Goal: Book appointment/travel/reservation

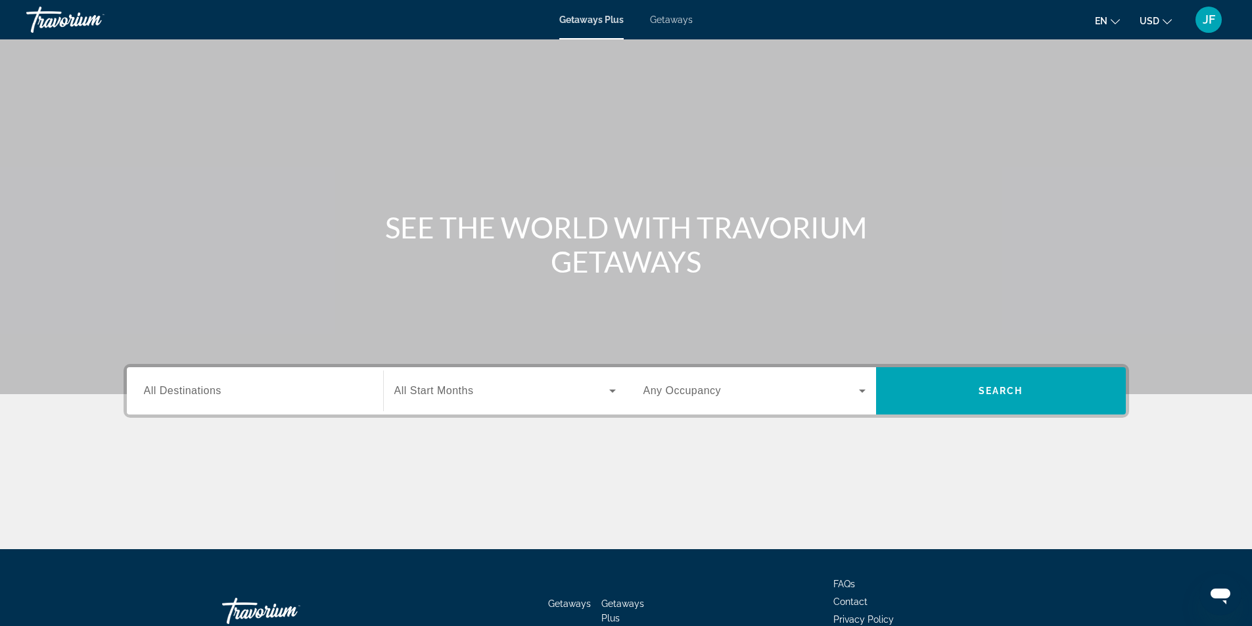
click at [1221, 22] on div "JF" at bounding box center [1208, 20] width 26 height 26
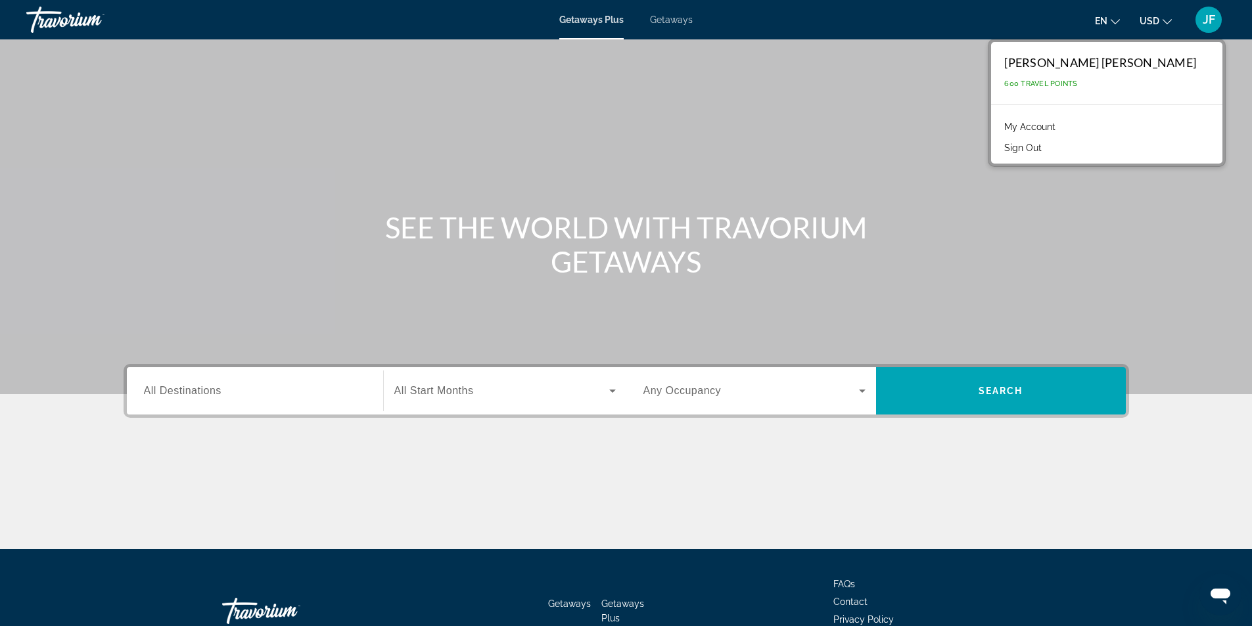
click at [1211, 16] on span "JF" at bounding box center [1209, 19] width 12 height 13
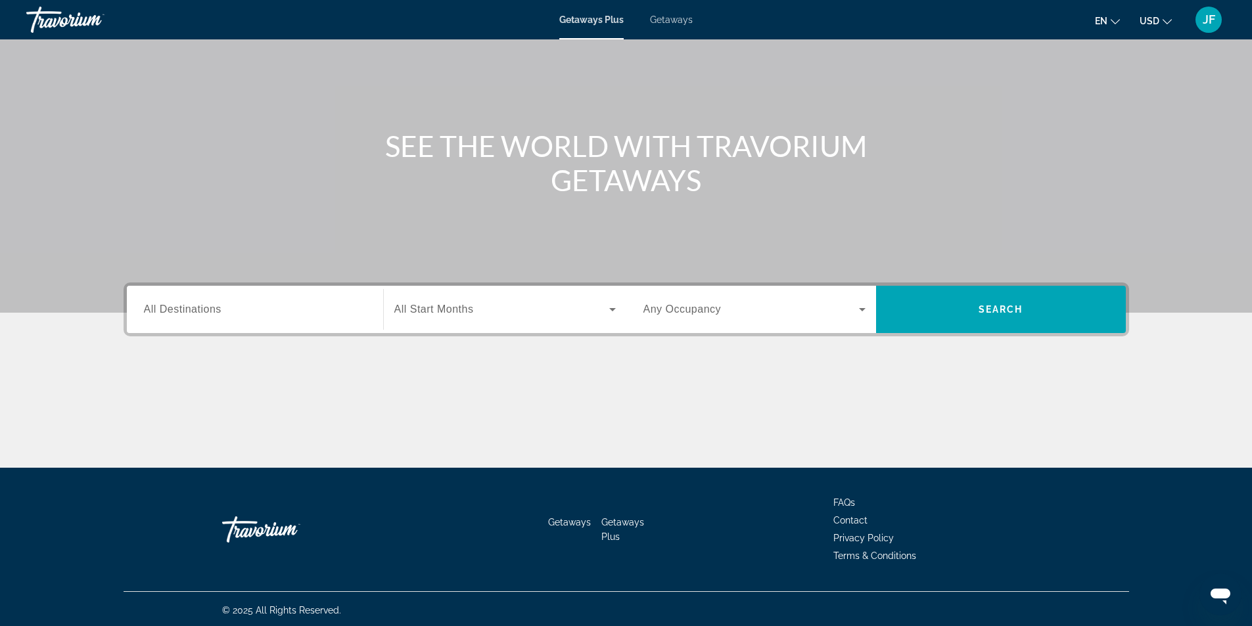
scroll to position [84, 0]
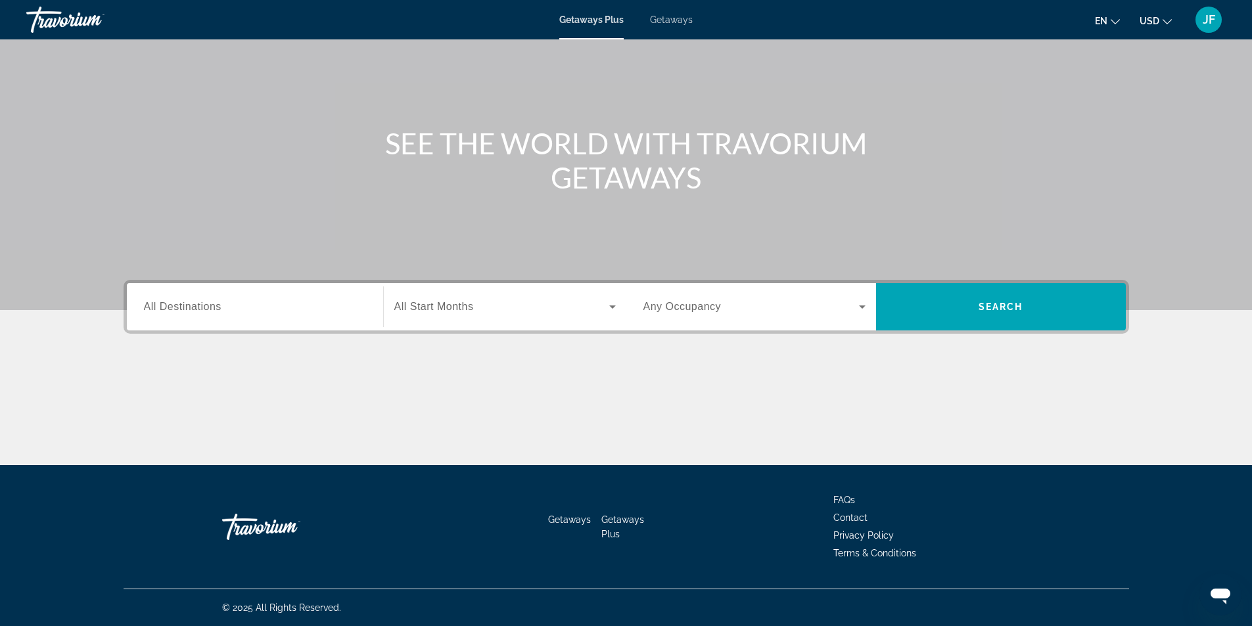
click at [233, 295] on div "Search widget" at bounding box center [255, 307] width 222 height 37
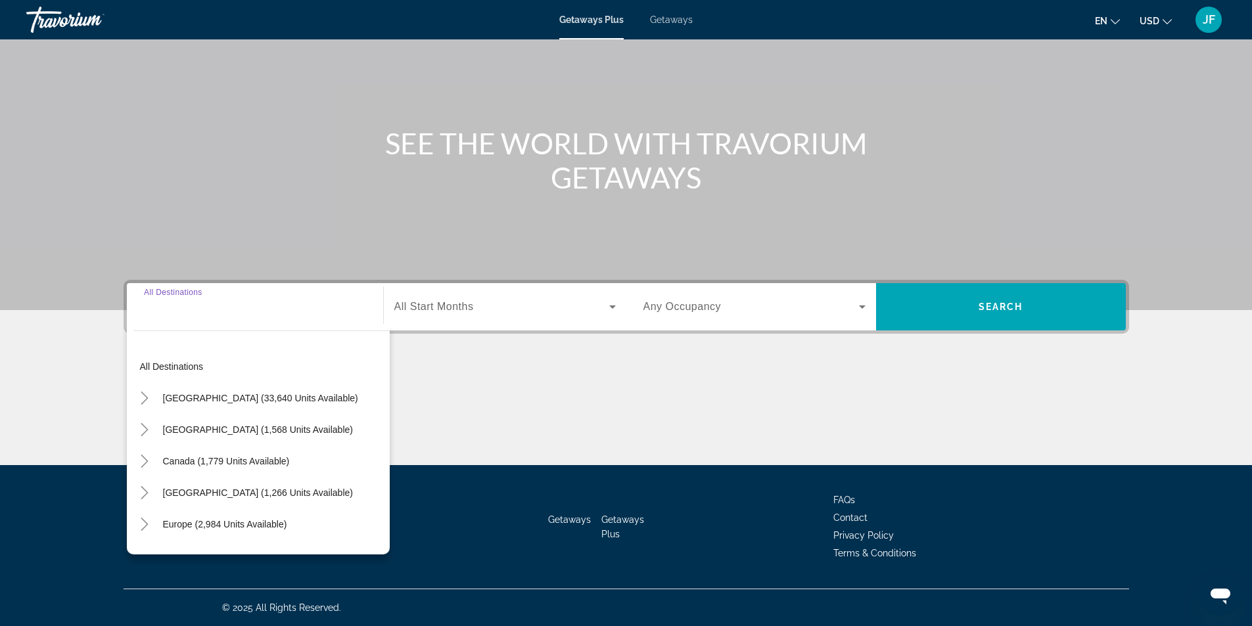
click at [221, 305] on input "Destination All Destinations" at bounding box center [255, 308] width 222 height 16
click at [183, 304] on input "Destination All Destinations" at bounding box center [255, 308] width 222 height 16
click at [147, 432] on icon "Toggle Caribbean & Atlantic Islands (1,266 units available)" at bounding box center [144, 427] width 13 height 13
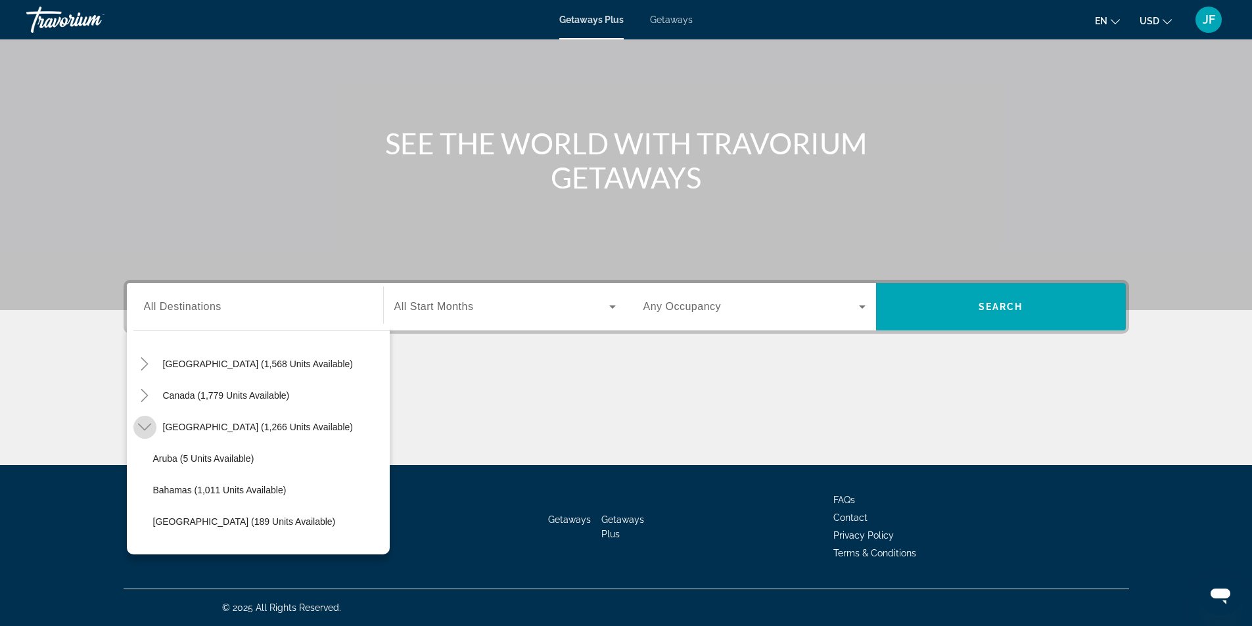
scroll to position [133, 0]
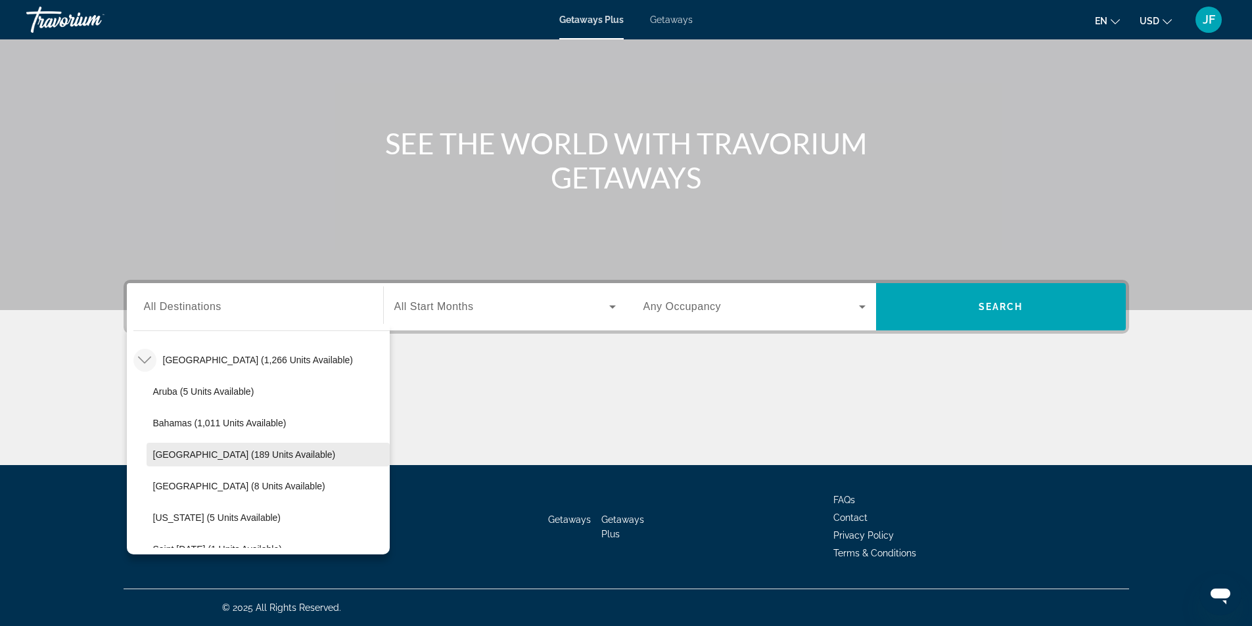
click at [294, 459] on span "[GEOGRAPHIC_DATA] (189 units available)" at bounding box center [244, 455] width 183 height 11
type input "**********"
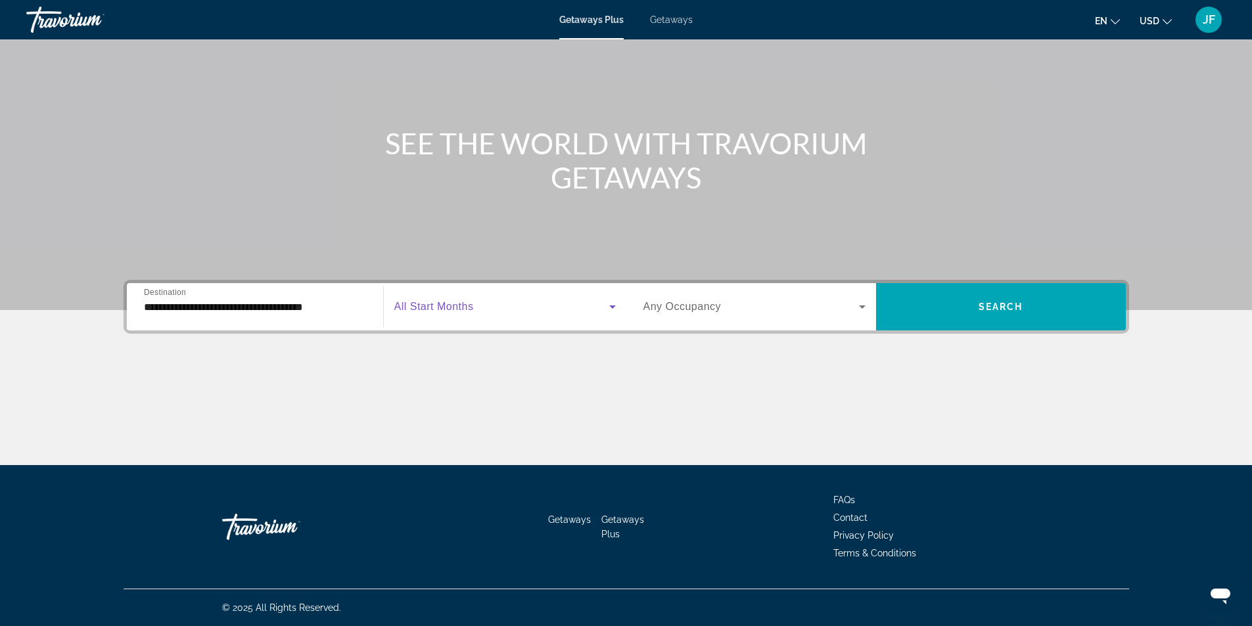
click at [610, 300] on icon "Search widget" at bounding box center [613, 307] width 16 height 16
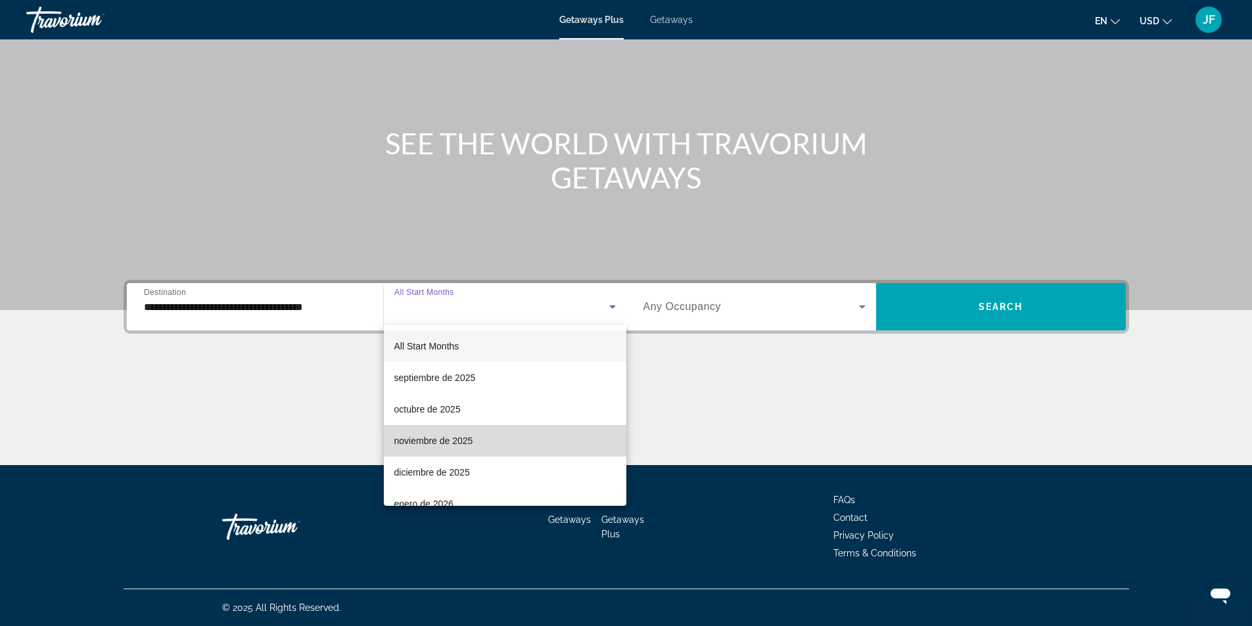
click at [536, 436] on mat-option "noviembre de 2025" at bounding box center [505, 441] width 243 height 32
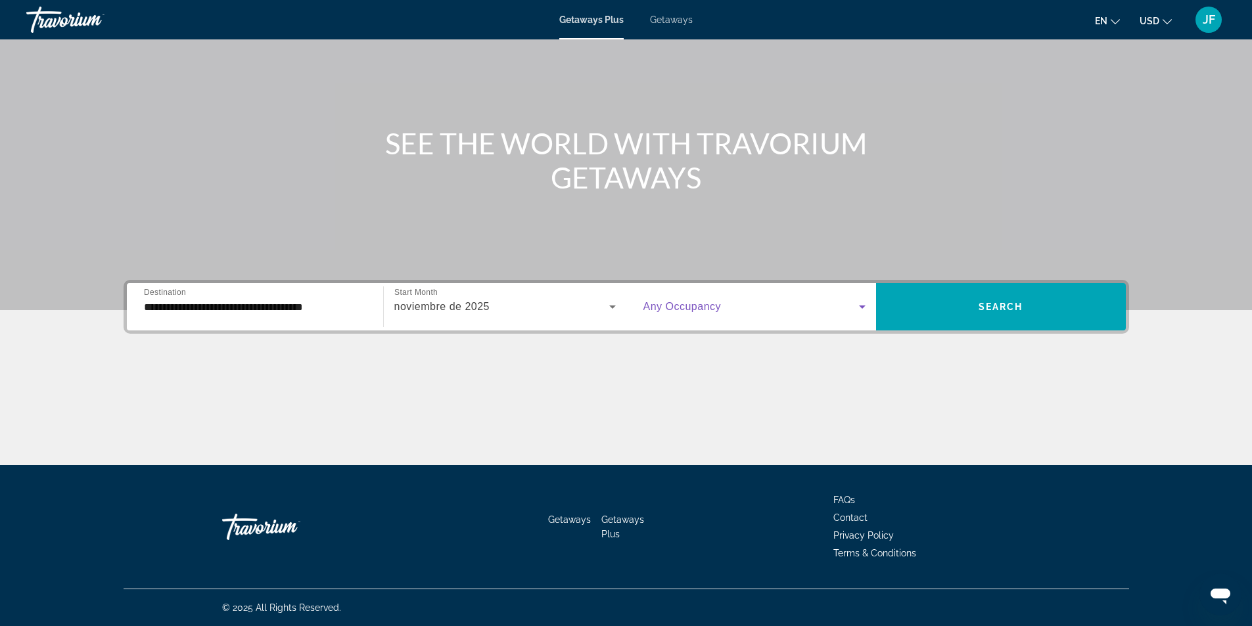
click at [859, 307] on icon "Search widget" at bounding box center [862, 307] width 16 height 16
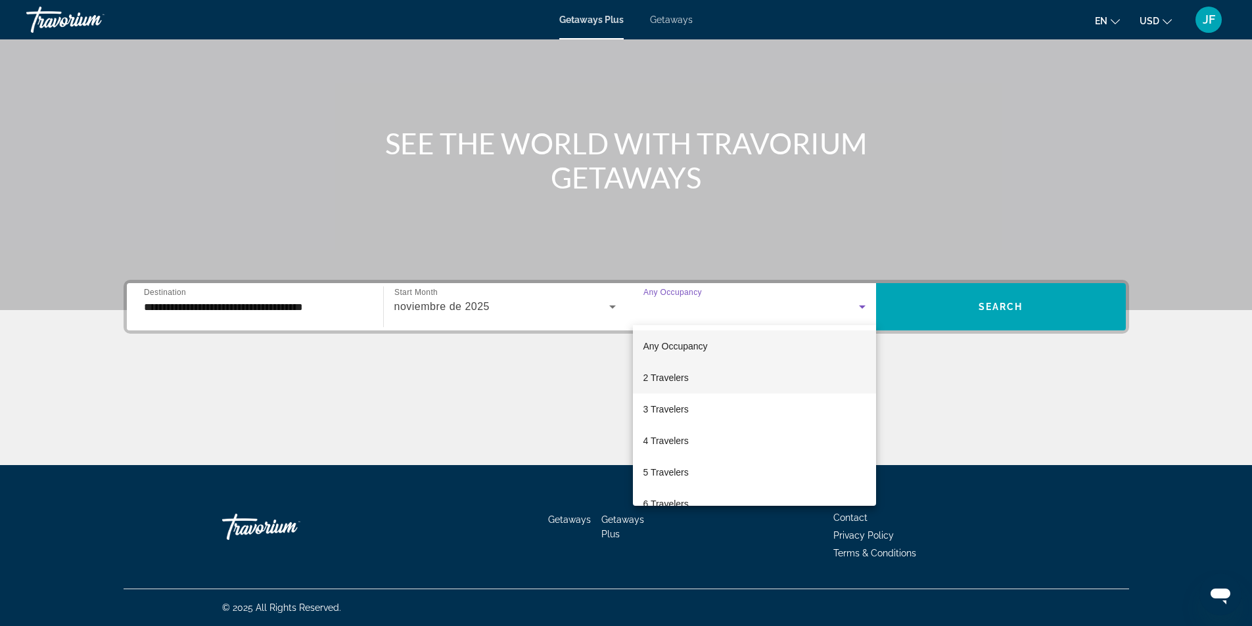
click at [767, 375] on mat-option "2 Travelers" at bounding box center [754, 378] width 243 height 32
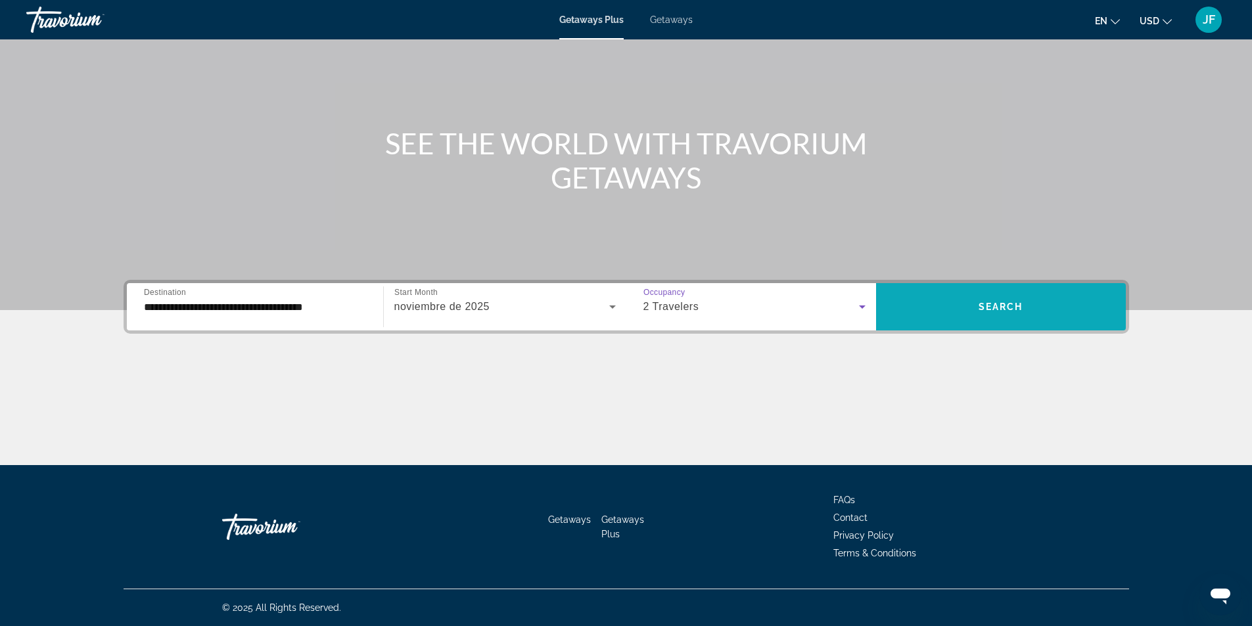
click at [992, 303] on span "Search" at bounding box center [1001, 307] width 45 height 11
